Goal: Navigation & Orientation: Find specific page/section

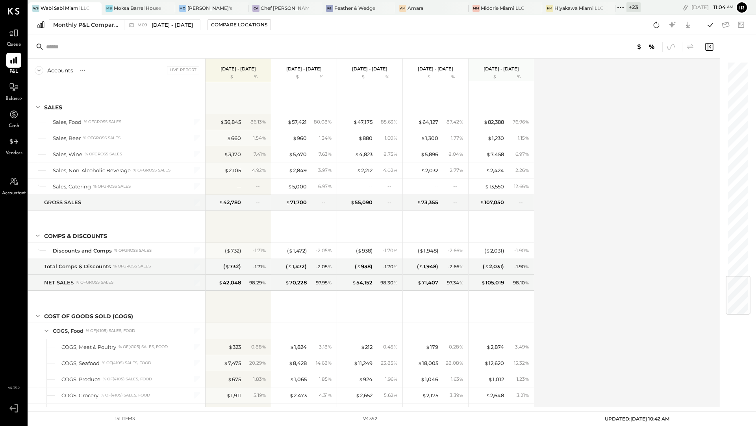
scroll to position [1791, 0]
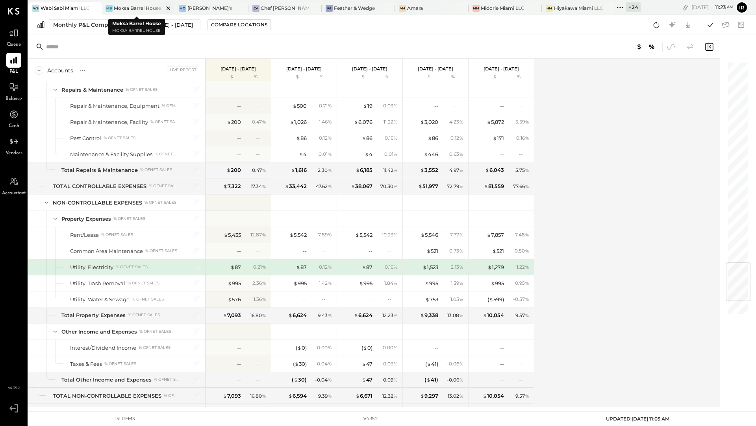
click at [140, 8] on div "Moksa Barrel House" at bounding box center [137, 8] width 47 height 7
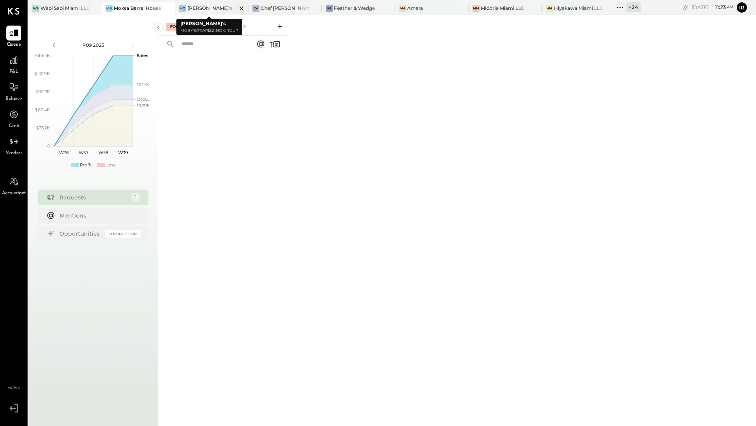
click at [211, 6] on div "[PERSON_NAME]'s" at bounding box center [205, 8] width 61 height 7
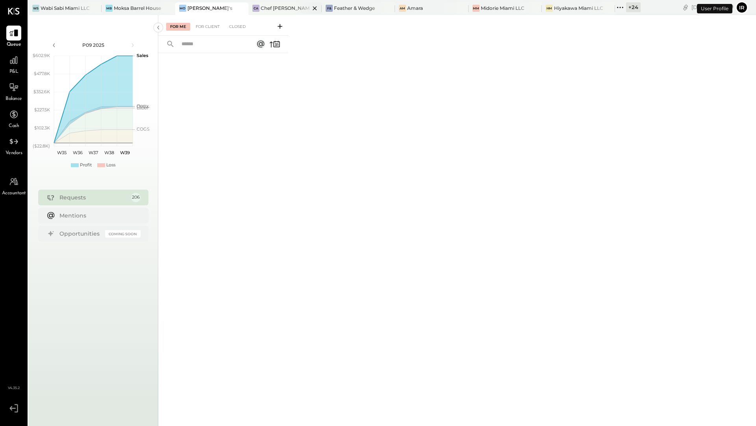
click at [263, 8] on div "Chef [PERSON_NAME]'s Vineyard Restaurant" at bounding box center [285, 8] width 49 height 7
